Goal: Task Accomplishment & Management: Manage account settings

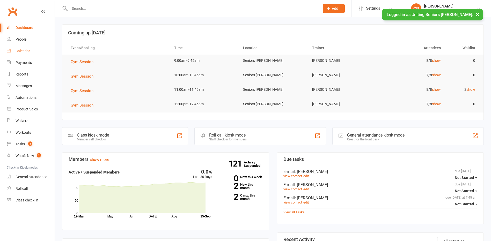
click at [25, 51] on div "Calendar" at bounding box center [23, 51] width 14 height 4
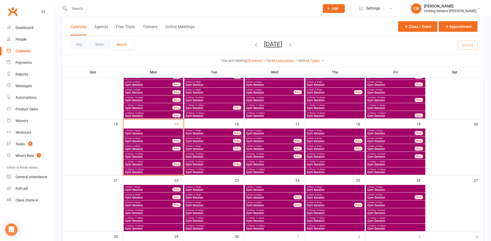
scroll to position [103, 0]
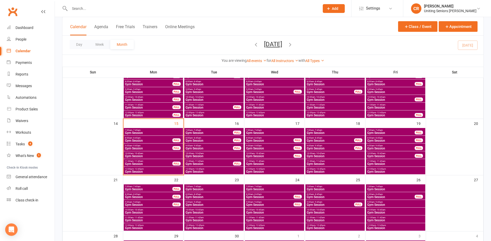
click at [164, 154] on span "10:00am - 10:45am" at bounding box center [153, 153] width 57 height 2
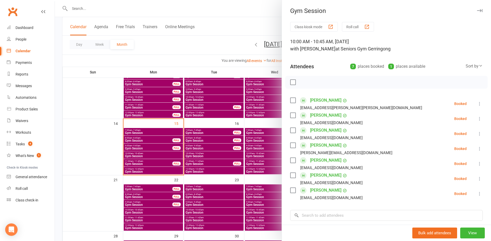
click at [150, 154] on div at bounding box center [273, 120] width 436 height 241
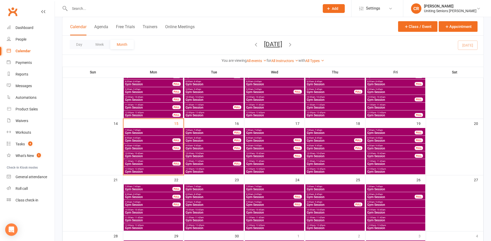
click at [150, 154] on span "10:00am - 10:45am" at bounding box center [153, 153] width 57 height 2
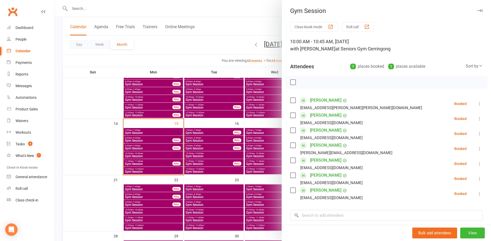
click at [150, 154] on div at bounding box center [273, 120] width 436 height 241
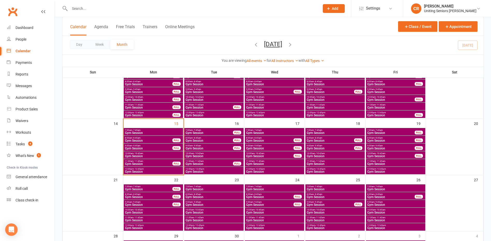
click at [148, 162] on span "Gym Session" at bounding box center [149, 163] width 48 height 3
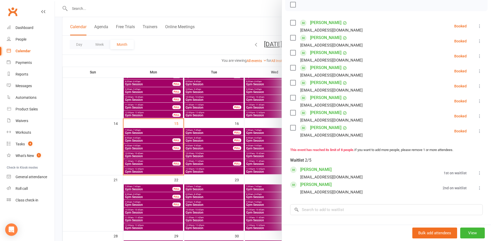
scroll to position [52, 0]
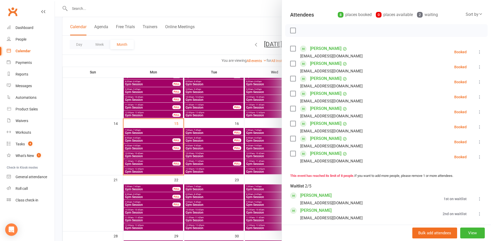
click at [147, 149] on div at bounding box center [273, 120] width 436 height 241
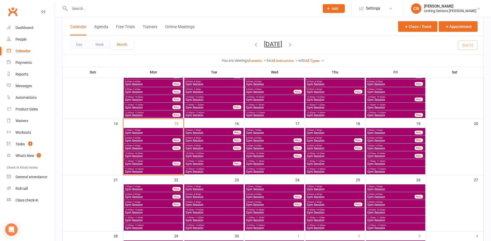
click at [148, 147] on span "Gym Session" at bounding box center [149, 148] width 48 height 3
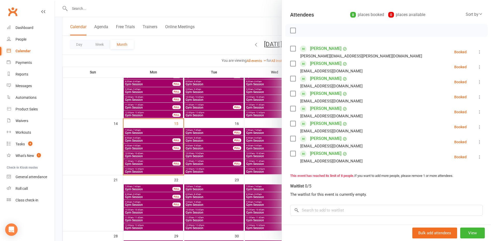
scroll to position [26, 0]
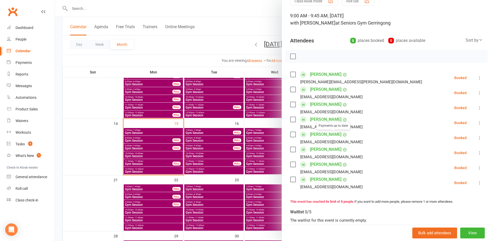
click at [144, 162] on div at bounding box center [273, 120] width 436 height 241
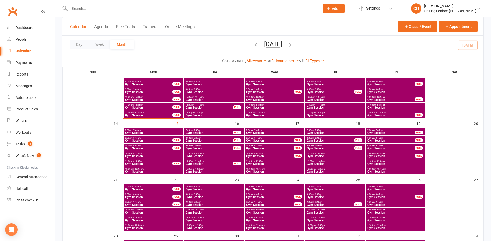
click at [148, 163] on span "Gym Session" at bounding box center [149, 163] width 48 height 3
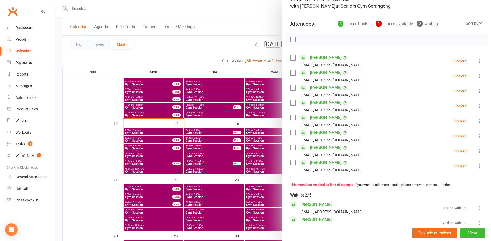
scroll to position [52, 0]
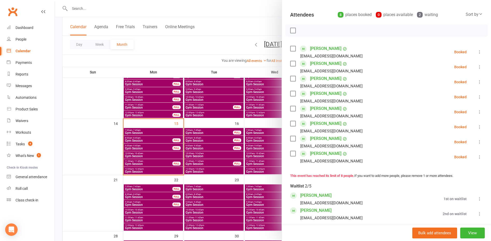
click at [166, 172] on div at bounding box center [273, 120] width 436 height 241
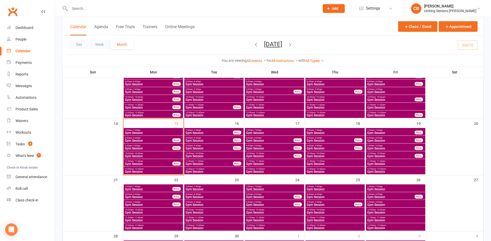
click at [166, 172] on span "Gym Session" at bounding box center [153, 171] width 57 height 3
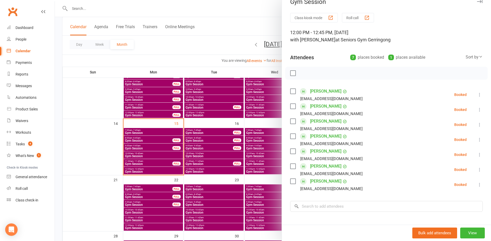
scroll to position [0, 0]
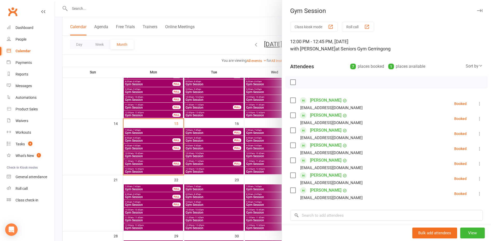
click at [152, 162] on div at bounding box center [273, 120] width 436 height 241
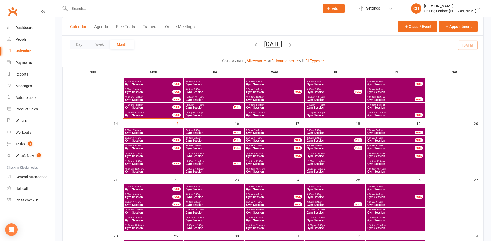
click at [152, 162] on span "11:00am - 11:45am" at bounding box center [149, 161] width 48 height 2
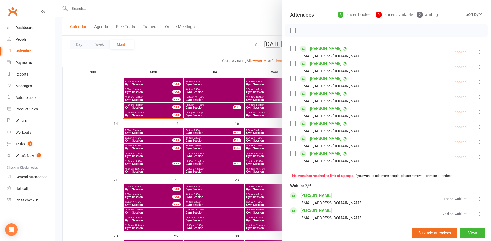
scroll to position [26, 0]
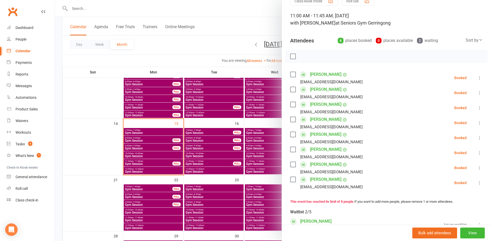
click at [226, 50] on div at bounding box center [273, 120] width 436 height 241
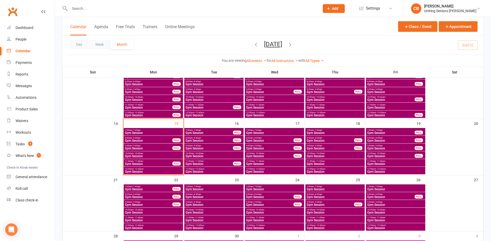
click at [153, 154] on span "10:00am - 10:45am" at bounding box center [153, 153] width 57 height 2
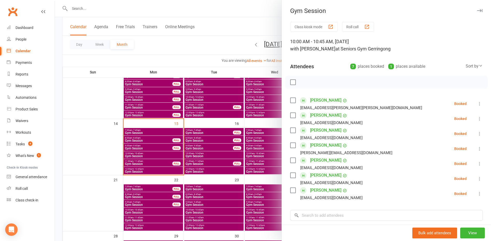
click at [143, 145] on div at bounding box center [273, 120] width 436 height 241
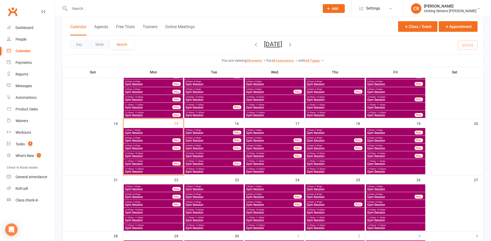
click at [143, 145] on span "9:00am - 9:45am" at bounding box center [149, 146] width 48 height 2
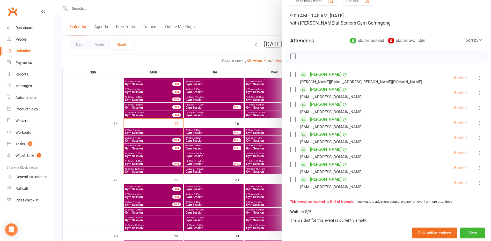
click at [143, 140] on div at bounding box center [273, 120] width 436 height 241
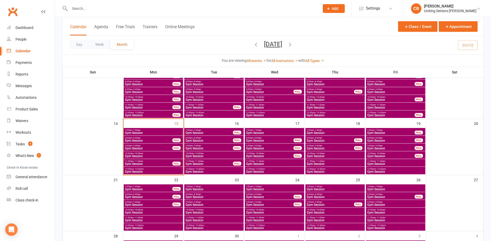
click at [147, 139] on span "Gym Session" at bounding box center [149, 140] width 48 height 3
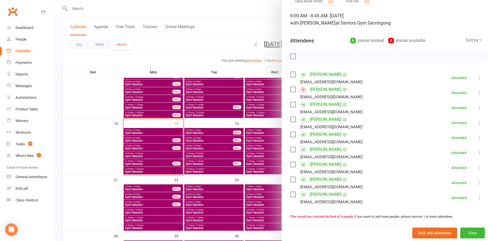
click at [151, 144] on div at bounding box center [273, 120] width 436 height 241
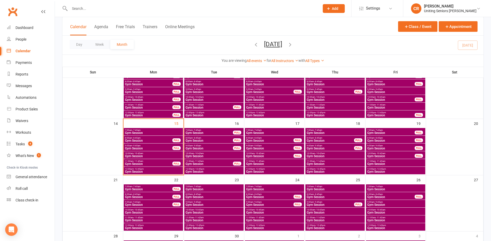
click at [152, 146] on span "9:00am - 9:45am" at bounding box center [149, 146] width 48 height 2
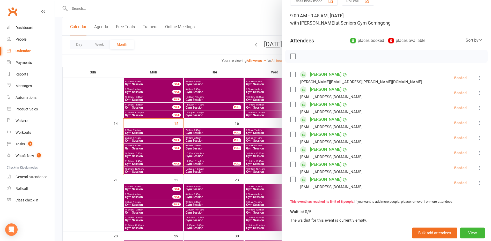
click at [477, 124] on icon at bounding box center [479, 122] width 5 height 5
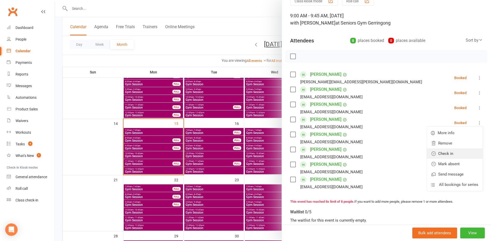
click at [460, 153] on link "Check in" at bounding box center [455, 153] width 56 height 10
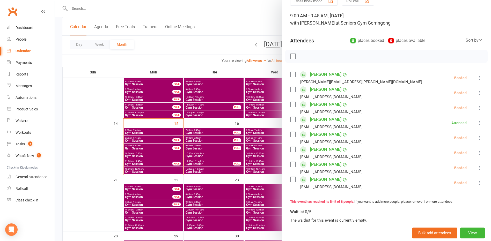
click at [204, 43] on div at bounding box center [273, 120] width 436 height 241
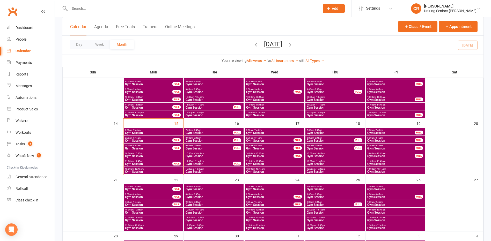
drag, startPoint x: 204, startPoint y: 43, endPoint x: 148, endPoint y: 152, distance: 122.2
click at [148, 152] on span "10:00am - 10:45am" at bounding box center [153, 153] width 57 height 2
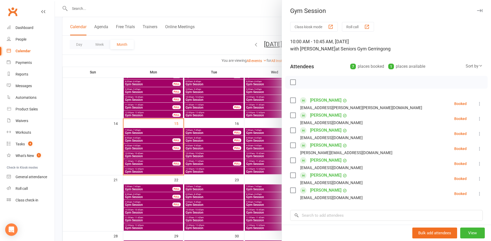
click at [147, 166] on div at bounding box center [273, 120] width 436 height 241
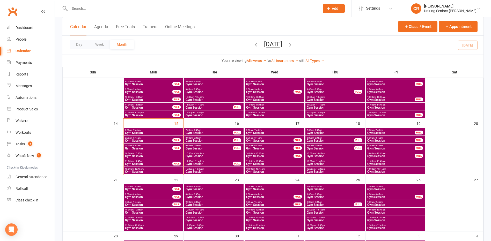
click at [148, 161] on span "11:00am - 11:45am" at bounding box center [149, 161] width 48 height 2
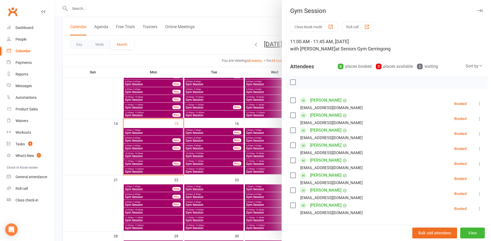
click at [148, 171] on div at bounding box center [273, 120] width 436 height 241
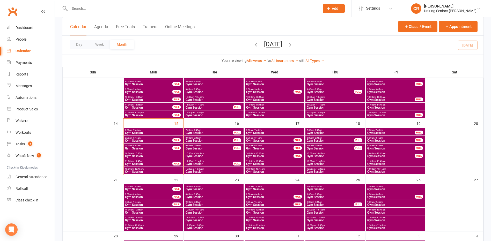
click at [148, 171] on span "Gym Session" at bounding box center [153, 171] width 57 height 3
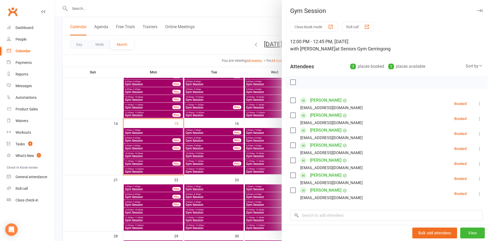
click at [219, 138] on div at bounding box center [273, 120] width 436 height 241
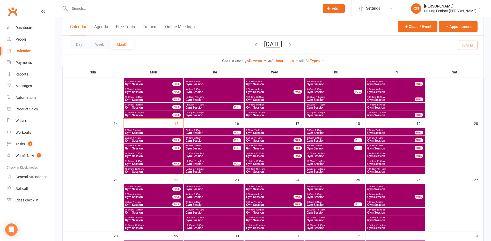
click at [217, 133] on span "Gym Session" at bounding box center [209, 132] width 48 height 3
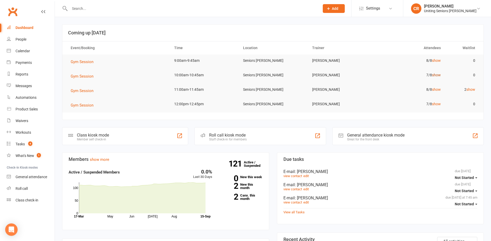
click at [435, 73] on link "show" at bounding box center [436, 75] width 9 height 4
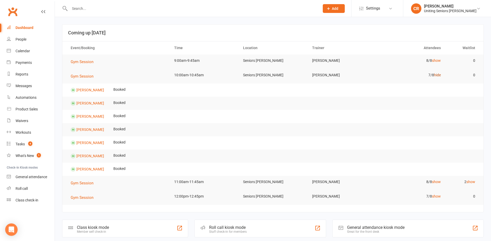
click at [435, 73] on link "hide" at bounding box center [437, 75] width 7 height 4
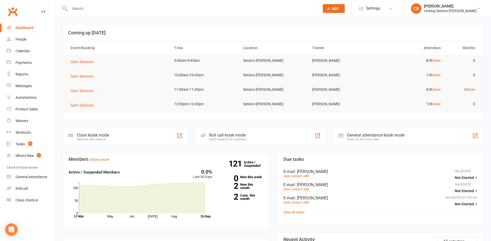
click at [433, 93] on td "8/8 show" at bounding box center [410, 90] width 69 height 12
click at [437, 90] on link "show" at bounding box center [436, 89] width 9 height 4
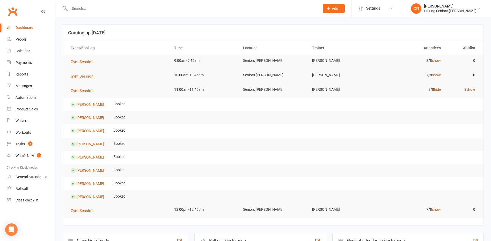
click at [470, 90] on link "show" at bounding box center [470, 89] width 9 height 4
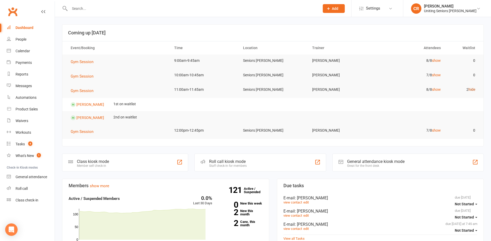
click at [472, 88] on link "hide" at bounding box center [471, 89] width 7 height 4
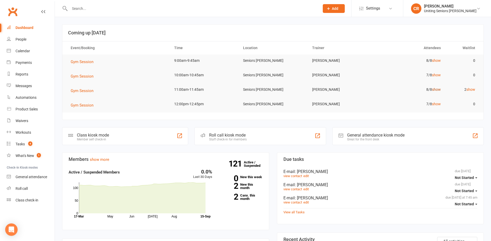
click at [435, 88] on link "show" at bounding box center [436, 89] width 9 height 4
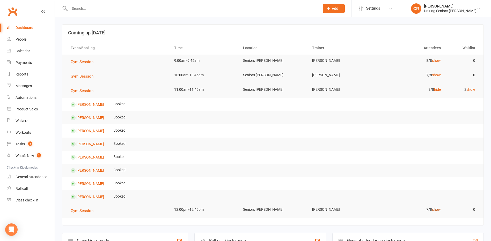
click at [435, 212] on link "show" at bounding box center [436, 209] width 9 height 4
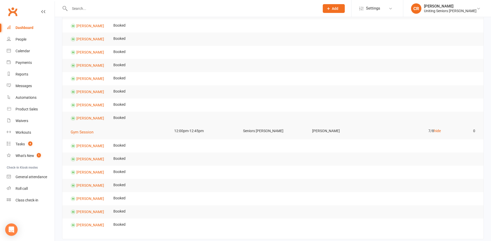
scroll to position [129, 0]
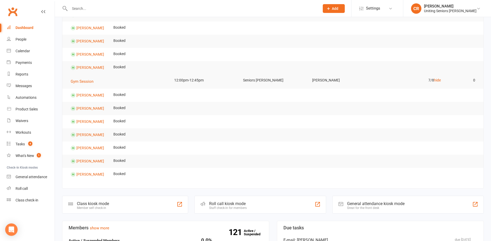
click at [101, 7] on input "text" at bounding box center [192, 8] width 248 height 7
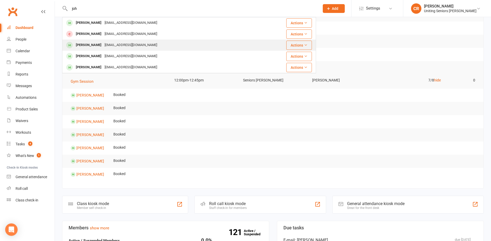
type input "joh"
click at [103, 46] on div "patersonjohn57@gmail.com" at bounding box center [131, 45] width 56 height 8
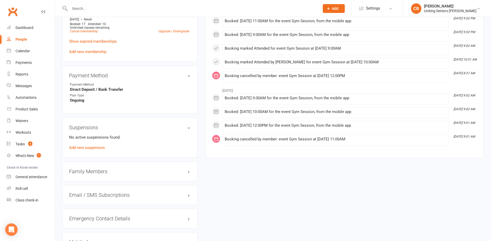
scroll to position [336, 0]
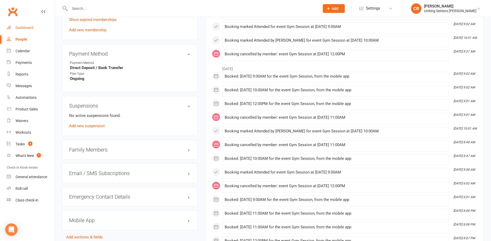
click at [31, 27] on div "Dashboard" at bounding box center [25, 28] width 18 height 4
